Goal: Book appointment/travel/reservation

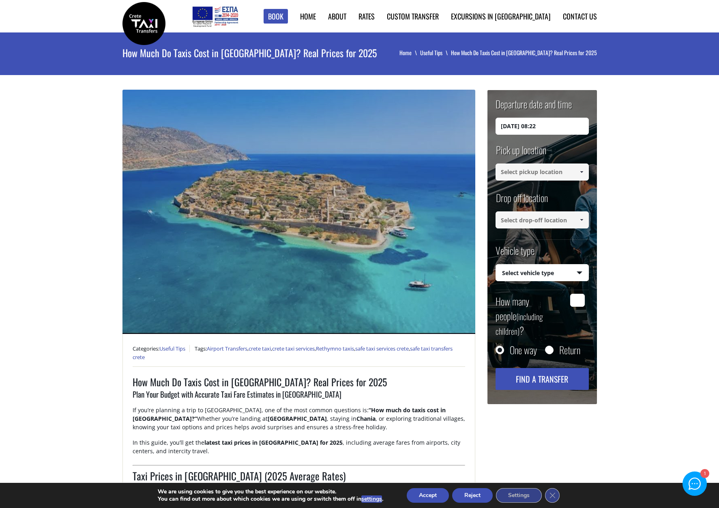
click at [540, 129] on input "[DATE] 08:22" at bounding box center [542, 126] width 93 height 17
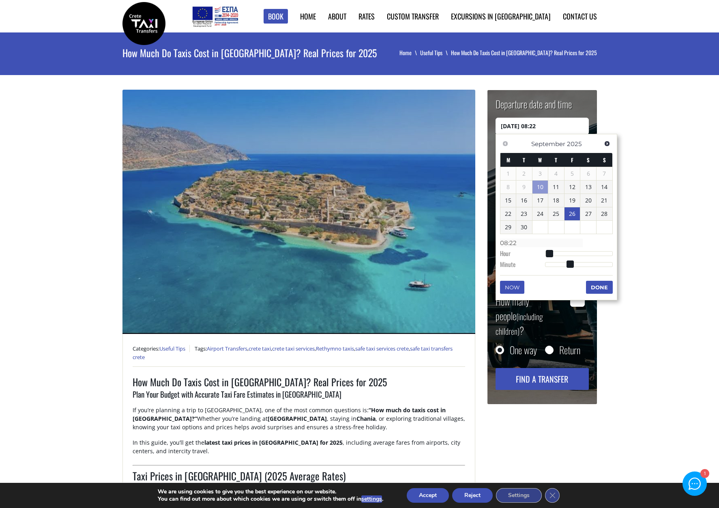
click at [572, 213] on link "26" at bounding box center [573, 213] width 16 height 13
type input "[DATE] 00:00"
click at [601, 286] on button "Done" at bounding box center [599, 288] width 27 height 13
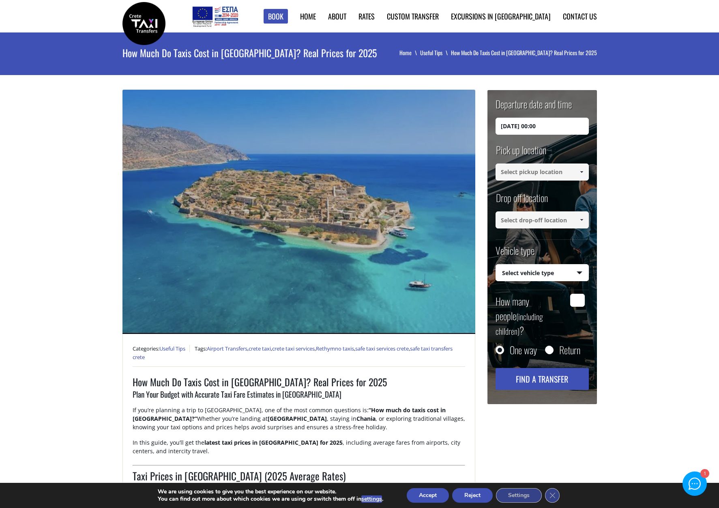
click at [583, 170] on span at bounding box center [582, 172] width 6 height 6
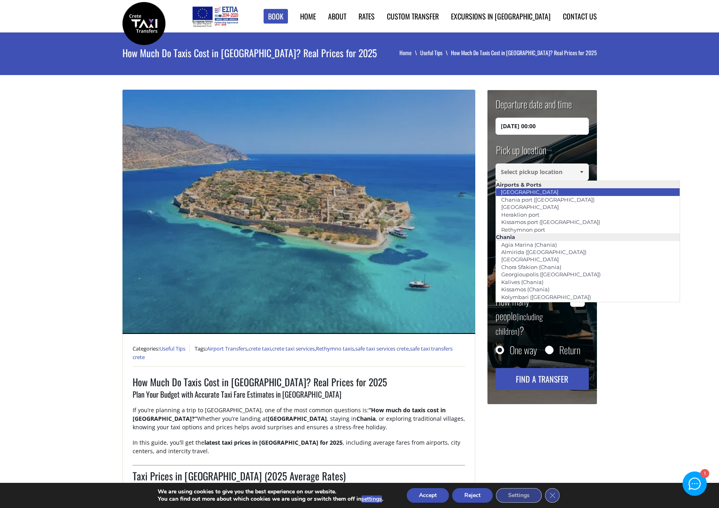
click at [547, 189] on li "[GEOGRAPHIC_DATA]" at bounding box center [588, 191] width 184 height 7
type input "[GEOGRAPHIC_DATA]"
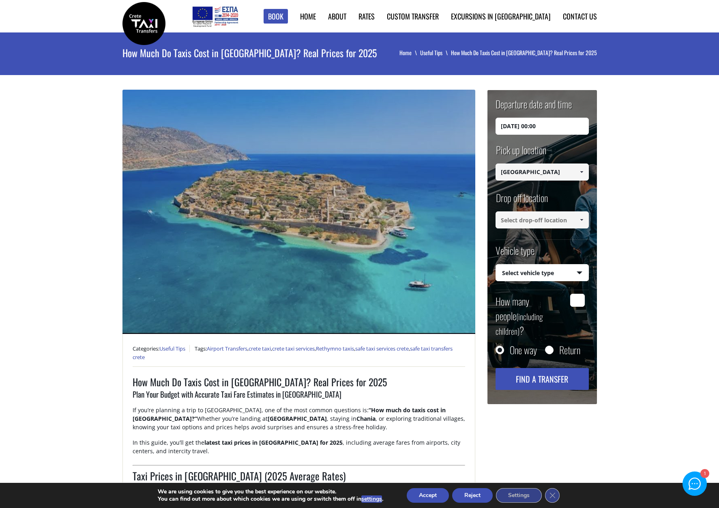
click at [580, 220] on span at bounding box center [582, 220] width 6 height 6
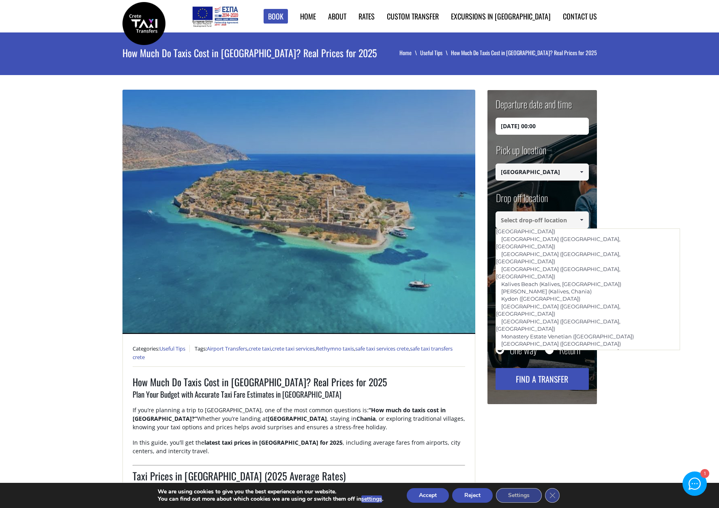
scroll to position [140, 0]
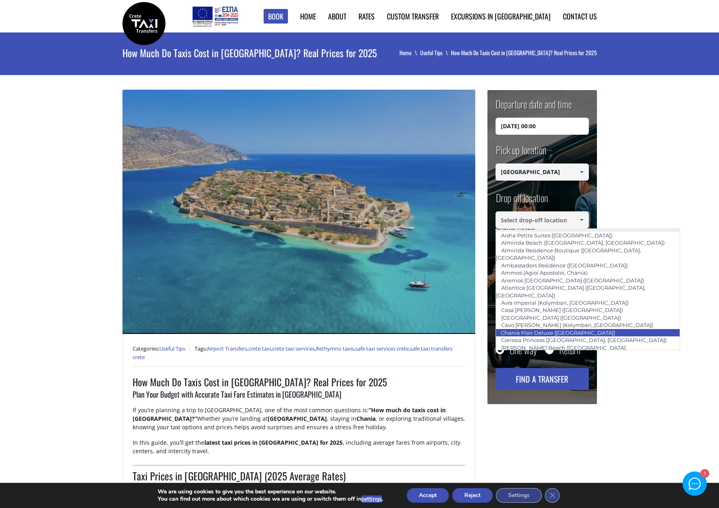
click at [577, 327] on link "Chania Flair Deluxe ([GEOGRAPHIC_DATA])" at bounding box center [558, 332] width 125 height 11
type input "Chania Flair Deluxe ([GEOGRAPHIC_DATA])"
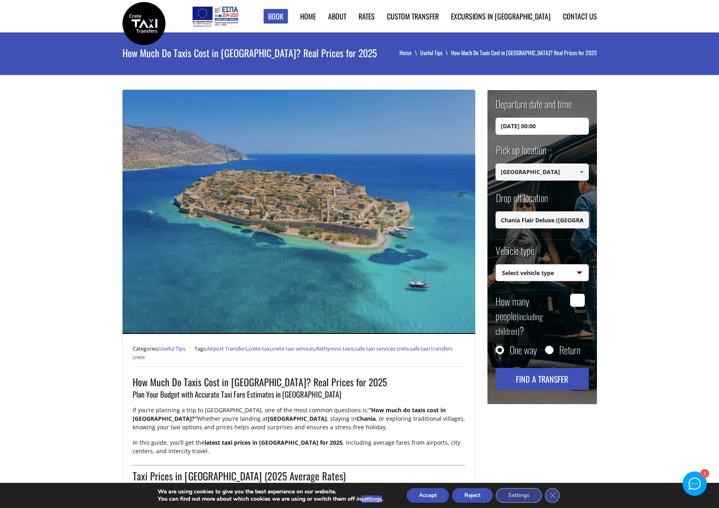
click at [580, 272] on select "Select vehicle type Taxi (4 passengers) Mercedes E Class Mini Van (7 passengers…" at bounding box center [542, 273] width 93 height 17
select select "540"
click at [496, 265] on select "Select vehicle type Taxi (4 passengers) Mercedes E Class Mini Van (7 passengers…" at bounding box center [542, 273] width 93 height 17
click at [577, 301] on input "How many people (including children) ?" at bounding box center [577, 300] width 15 height 13
type input "2"
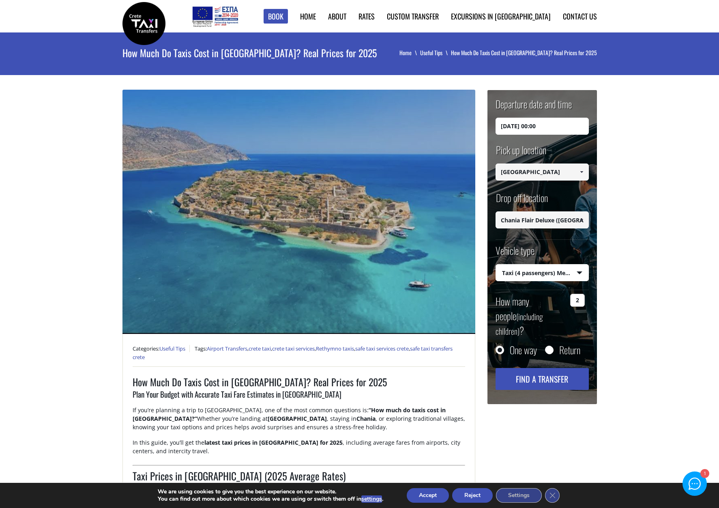
click at [545, 368] on button "Find a transfer" at bounding box center [542, 379] width 93 height 22
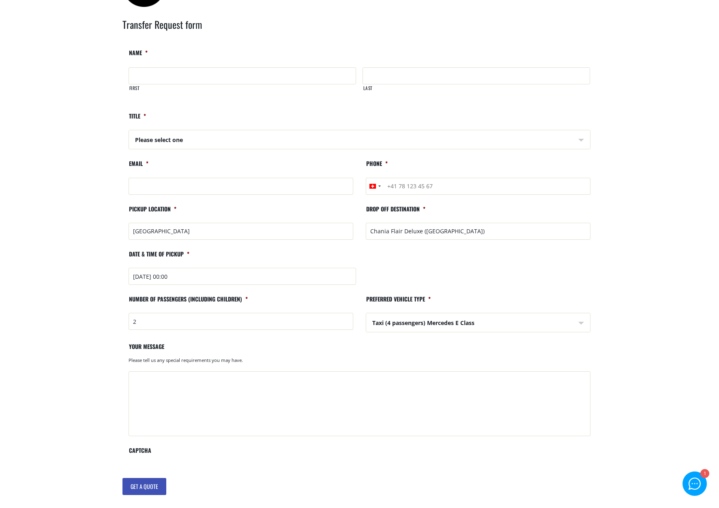
scroll to position [41, 0]
